Goal: Transaction & Acquisition: Purchase product/service

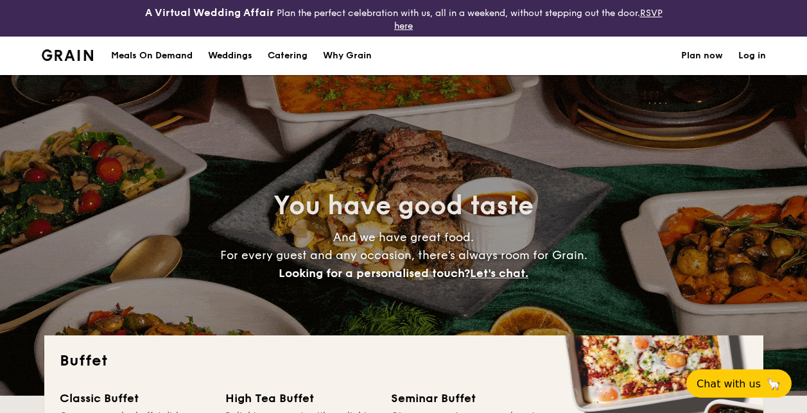
select select
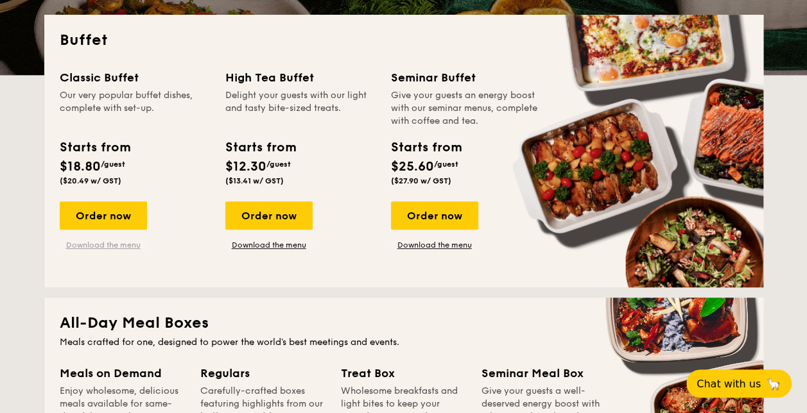
click at [114, 244] on link "Download the menu" at bounding box center [103, 245] width 87 height 10
click at [135, 212] on div "Order now" at bounding box center [103, 215] width 87 height 28
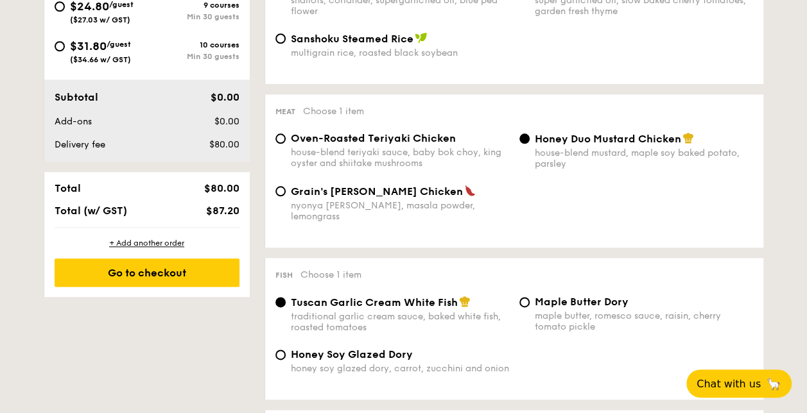
scroll to position [385, 0]
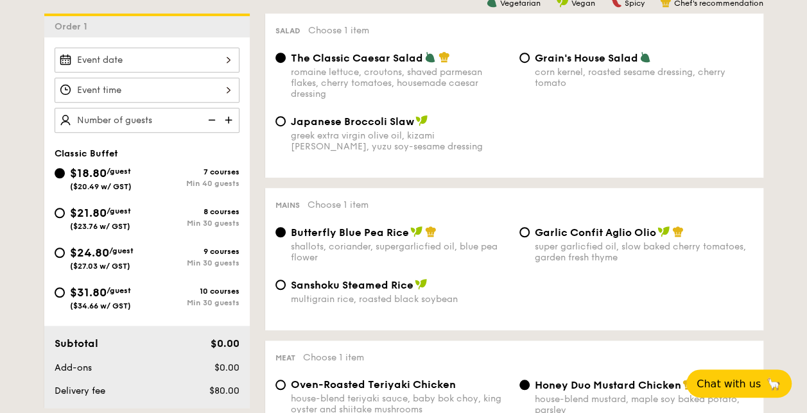
select select
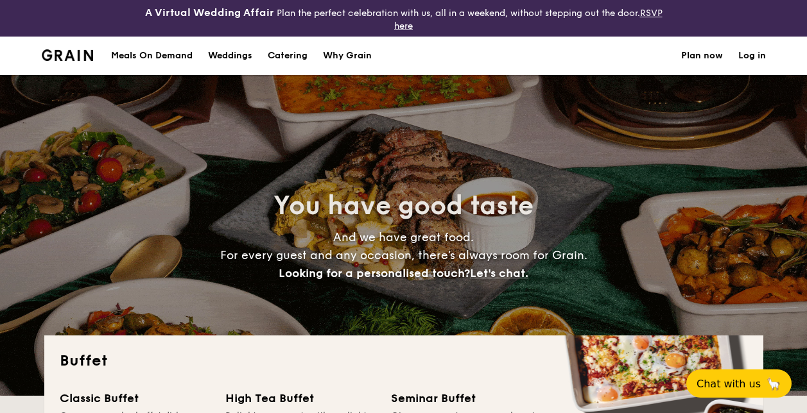
select select
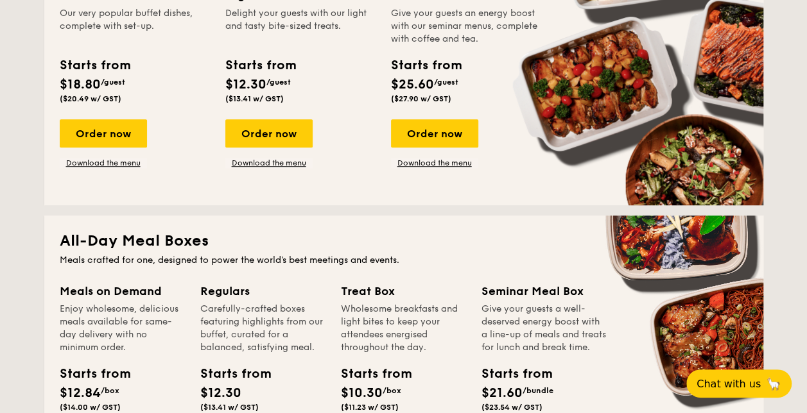
scroll to position [531, 0]
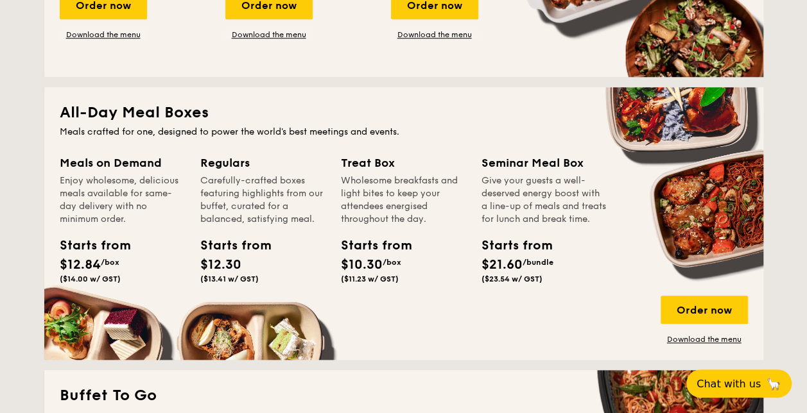
click at [148, 163] on div "Meals on Demand" at bounding box center [122, 163] width 125 height 18
click at [104, 311] on div "Meals on Demand Enjoy wholesome, delicious meals available for same-day deliver…" at bounding box center [130, 237] width 141 height 166
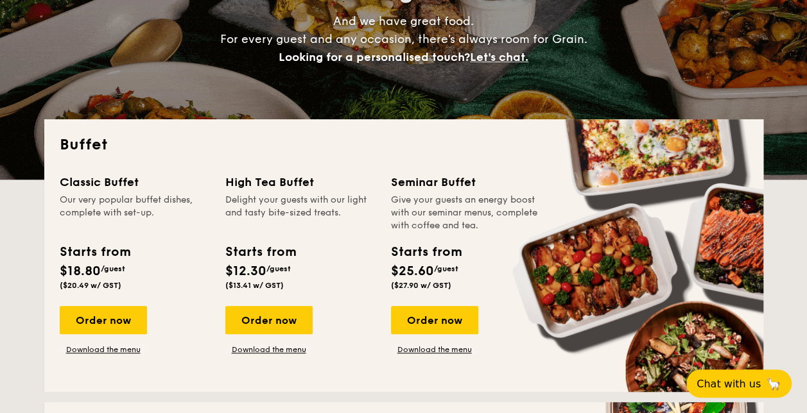
scroll to position [0, 0]
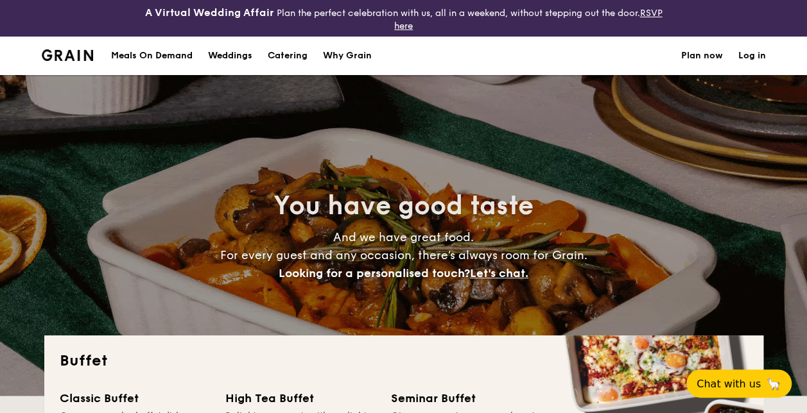
click at [187, 55] on div "Meals On Demand" at bounding box center [151, 56] width 81 height 38
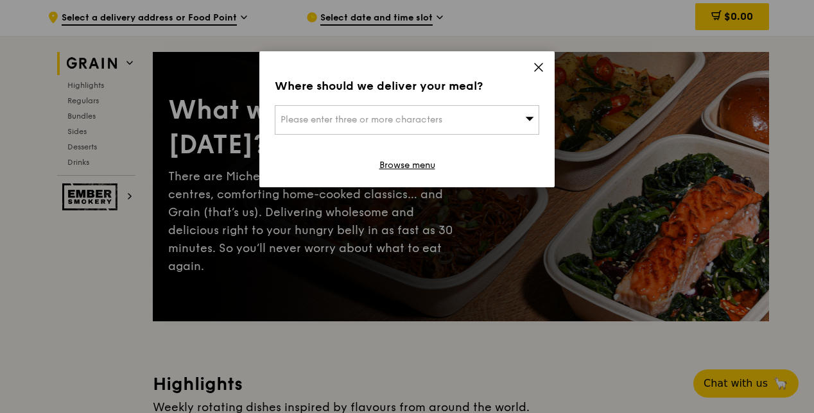
click at [504, 124] on div "Please enter three or more characters" at bounding box center [407, 120] width 264 height 30
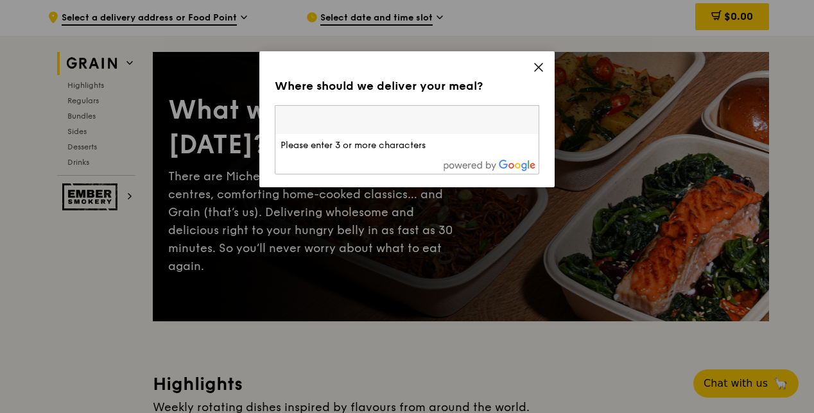
click at [504, 126] on input "search" at bounding box center [406, 120] width 263 height 28
click at [540, 67] on icon at bounding box center [539, 68] width 12 height 12
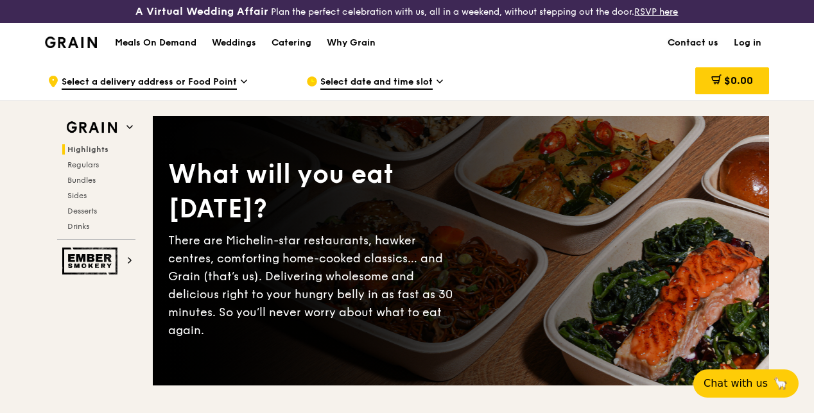
click at [680, 53] on link "Contact us" at bounding box center [693, 43] width 66 height 38
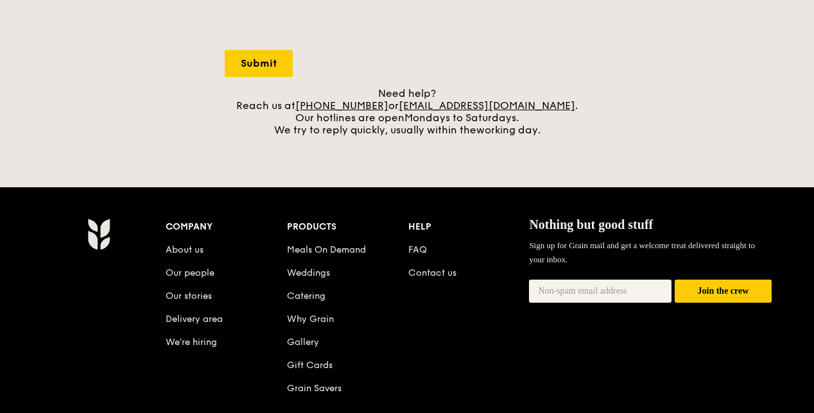
scroll to position [677, 0]
